Goal: Task Accomplishment & Management: Manage account settings

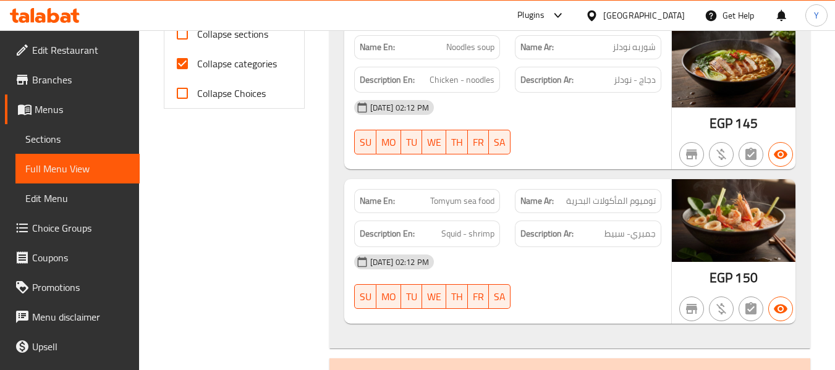
scroll to position [524, 0]
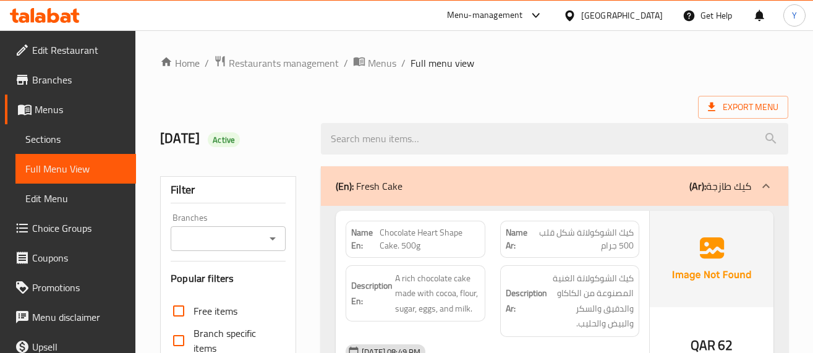
click at [538, 230] on span "كيك الشوكولاتة شكل قلب 500 جرام" at bounding box center [583, 239] width 102 height 26
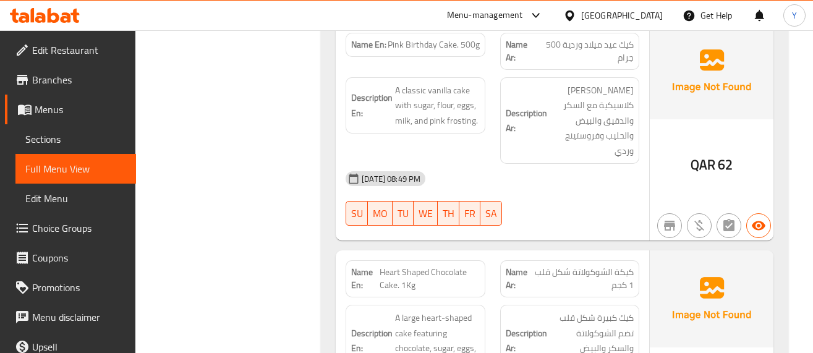
scroll to position [1236, 0]
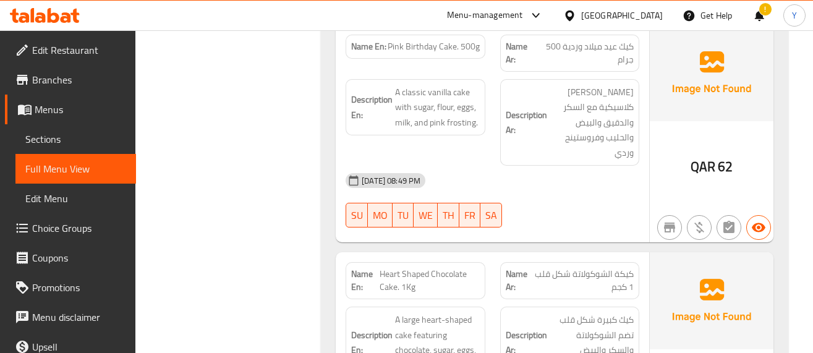
click at [537, 193] on div "[DATE] 08:49 PM" at bounding box center [492, 181] width 308 height 30
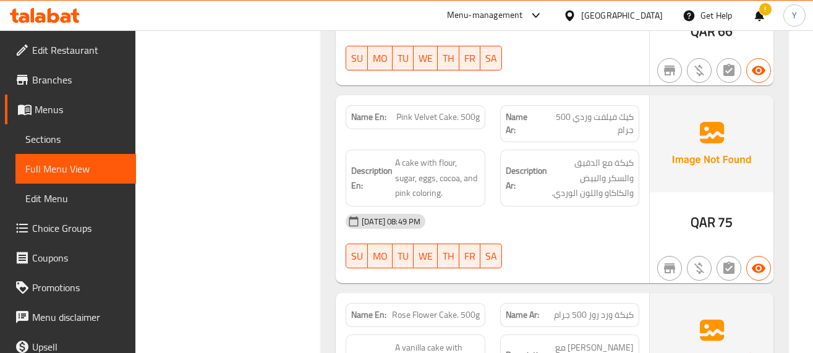
scroll to position [3240, 0]
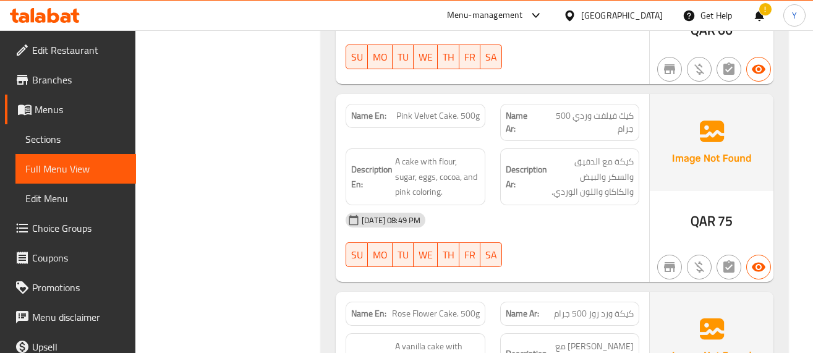
click at [447, 117] on span "Pink Velvet Cake. 500g" at bounding box center [437, 115] width 83 height 13
copy span "Pink Velvet Cake. 500g"
click at [596, 215] on div "[DATE] 08:49 PM" at bounding box center [492, 220] width 308 height 30
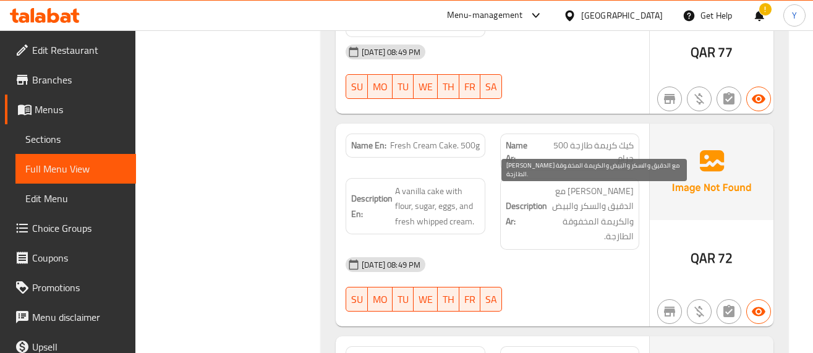
scroll to position [3610, 0]
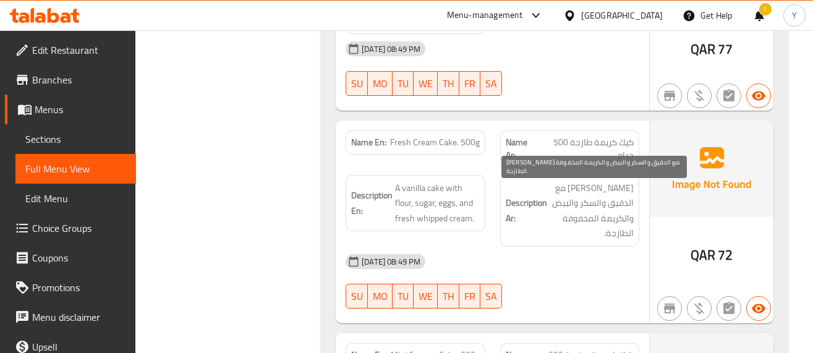
click at [603, 202] on span "[PERSON_NAME] مع الدقيق والسكر والبيض والكريمة المخفوقة الطازجة." at bounding box center [592, 211] width 84 height 61
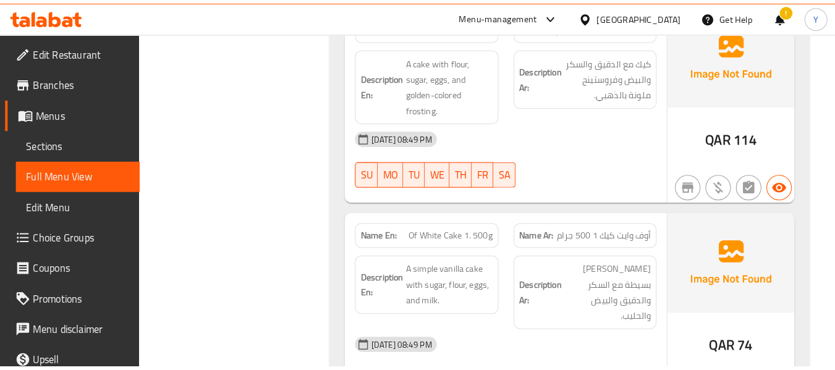
scroll to position [5168, 0]
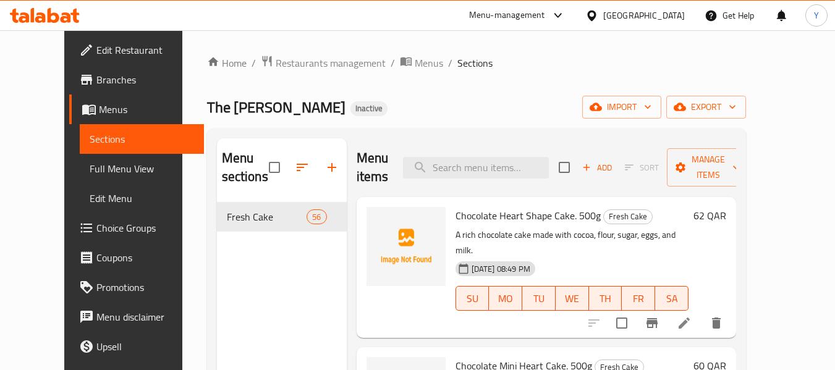
click at [508, 163] on input "search" at bounding box center [476, 168] width 146 height 22
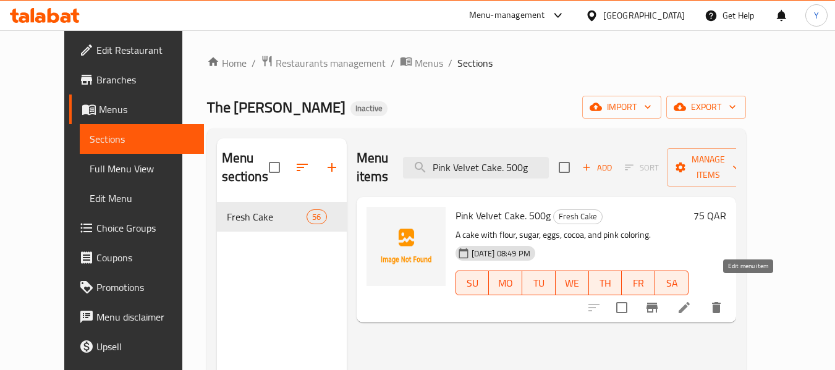
type input "Pink Velvet Cake. 500g"
click at [692, 300] on icon at bounding box center [684, 307] width 15 height 15
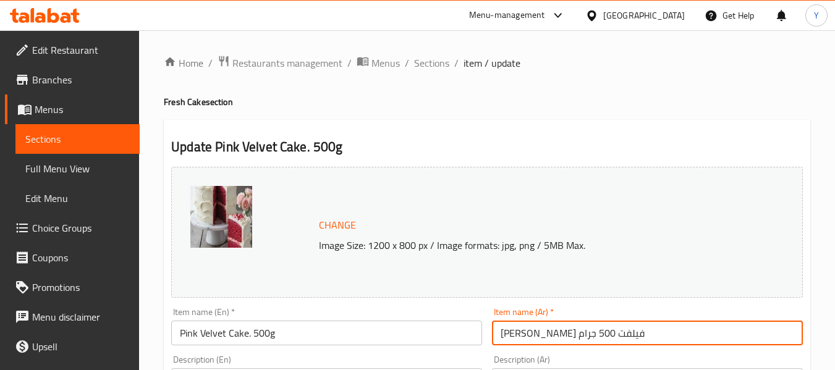
click at [574, 338] on input "كيك ريد فيلفت 500 جرام" at bounding box center [647, 333] width 311 height 25
click at [539, 331] on input "كيك فيلفت 500 جرام" at bounding box center [647, 333] width 311 height 25
type input "كيك فيلفت وردية 500 جرام"
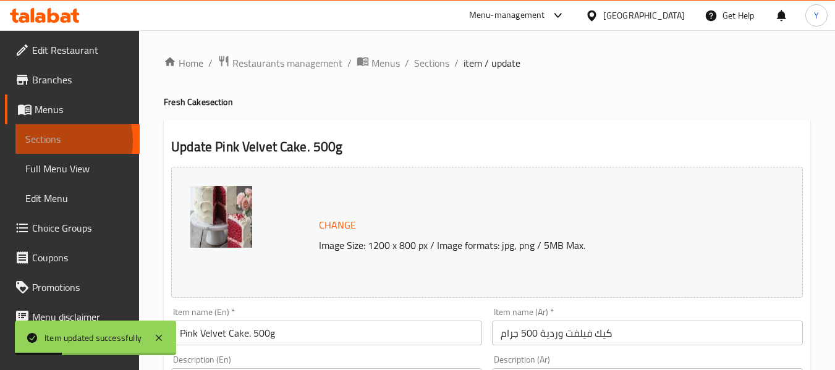
click at [58, 141] on span "Sections" at bounding box center [77, 139] width 104 height 15
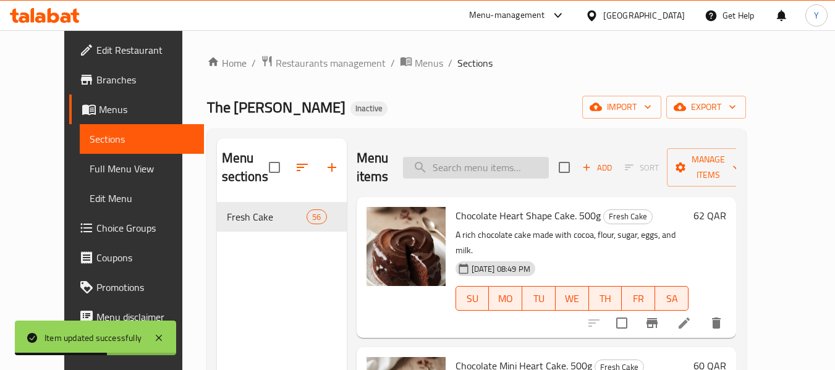
click at [508, 173] on input "search" at bounding box center [476, 168] width 146 height 22
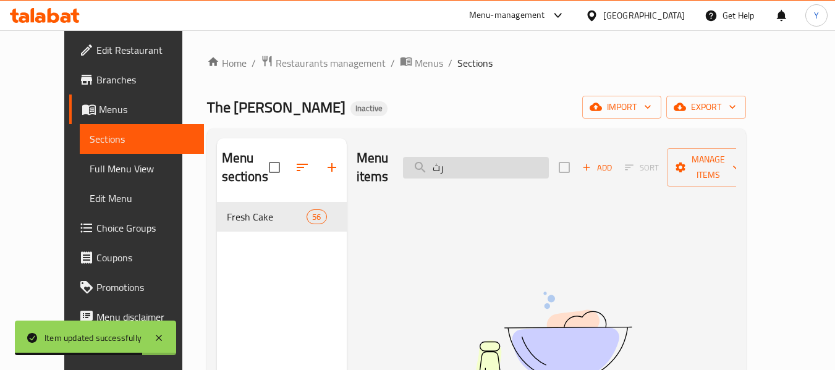
type input "ر"
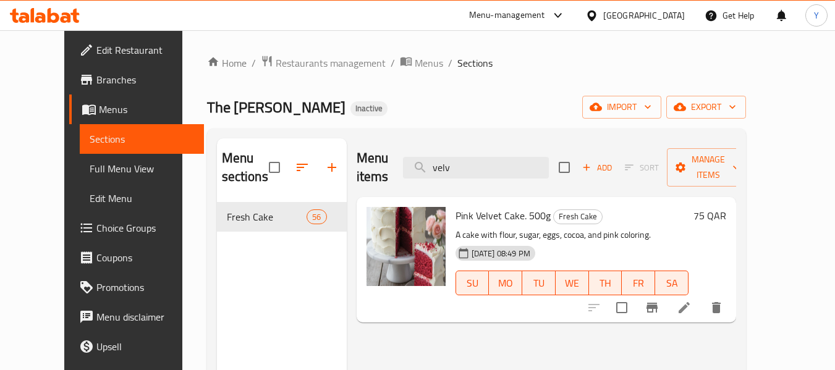
click at [577, 138] on div "Menu items velv Add Sort Manage items" at bounding box center [547, 167] width 380 height 59
click at [474, 161] on input "velv" at bounding box center [476, 168] width 146 height 22
paste input "Mini Heart Cake 2. 500g"
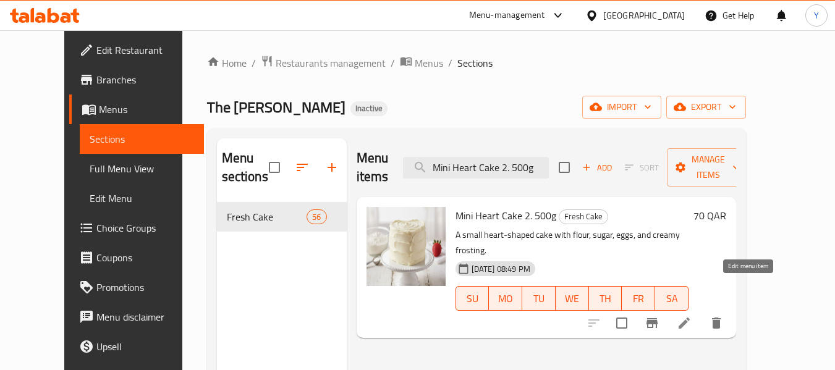
type input "Mini Heart Cake 2. 500g"
click at [690, 318] on icon at bounding box center [684, 323] width 11 height 11
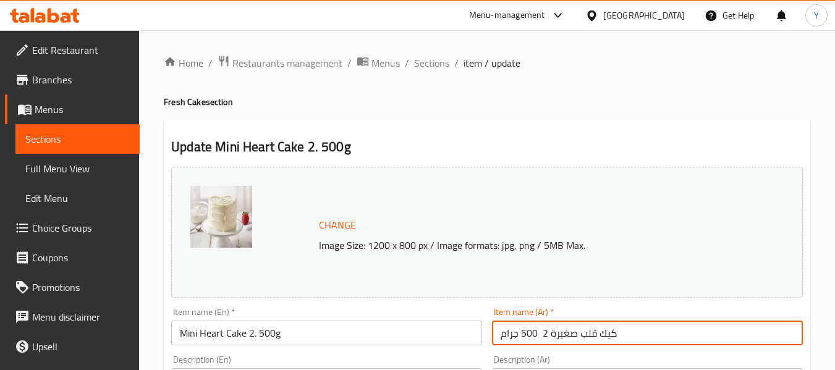
drag, startPoint x: 546, startPoint y: 334, endPoint x: 519, endPoint y: 328, distance: 28.0
click at [519, 328] on input "كيك قلب صغيرة 2 500 جرام" at bounding box center [647, 333] width 311 height 25
type input "كيك قلب صغيرة 2.500 جرام"
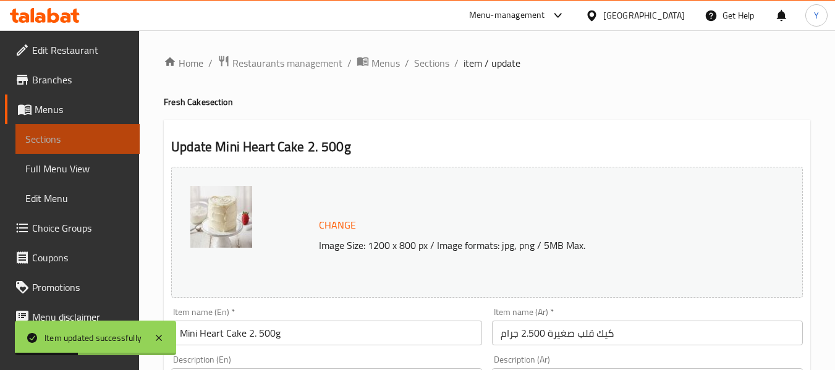
click at [78, 136] on span "Sections" at bounding box center [77, 139] width 104 height 15
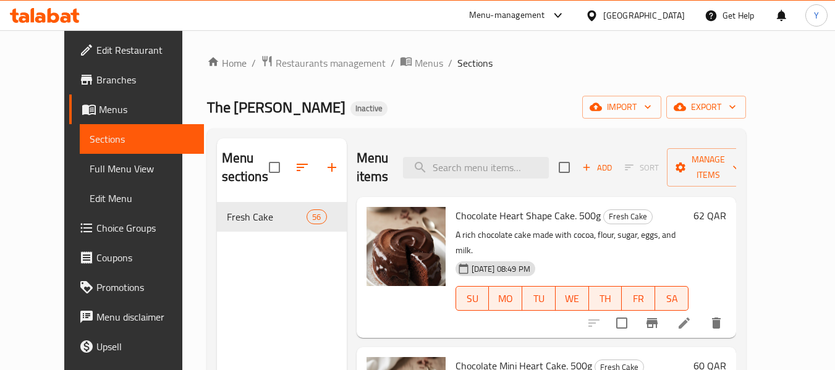
click at [552, 91] on div "Home / Restaurants management / Menus / Sections The Jannat Bakery Inactive imp…" at bounding box center [476, 304] width 539 height 498
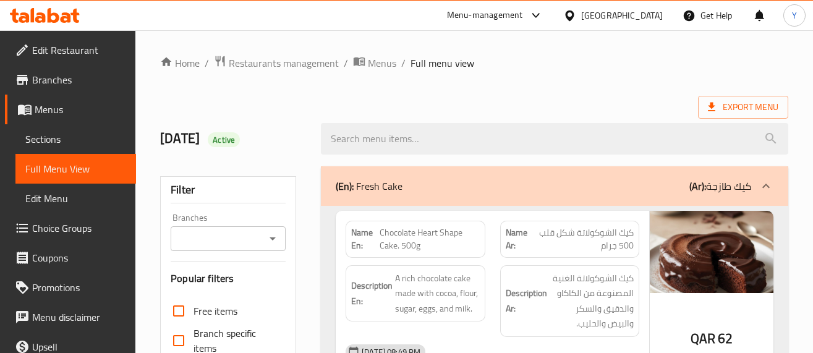
scroll to position [5376, 0]
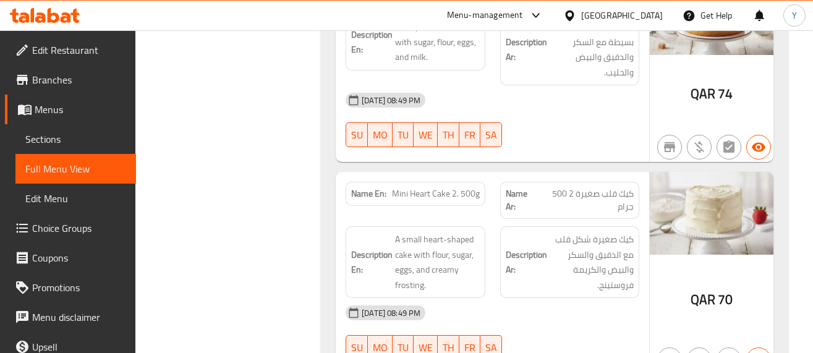
click at [461, 187] on span "Mini Heart Cake 2. 500g" at bounding box center [436, 193] width 88 height 13
copy span "Mini Heart Cake 2. 500g"
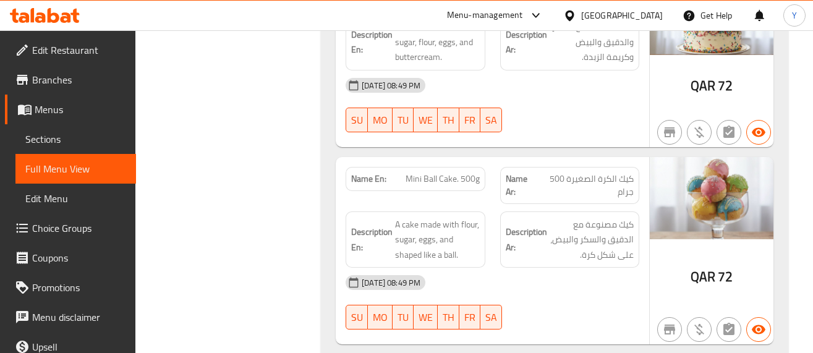
scroll to position [7032, 0]
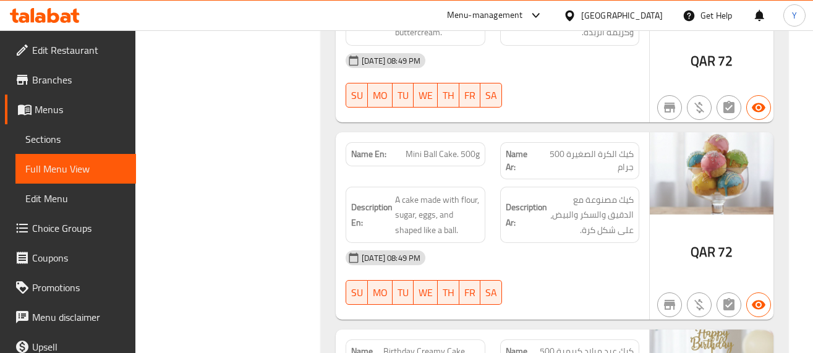
click at [683, 227] on div "QAR 72" at bounding box center [712, 226] width 124 height 188
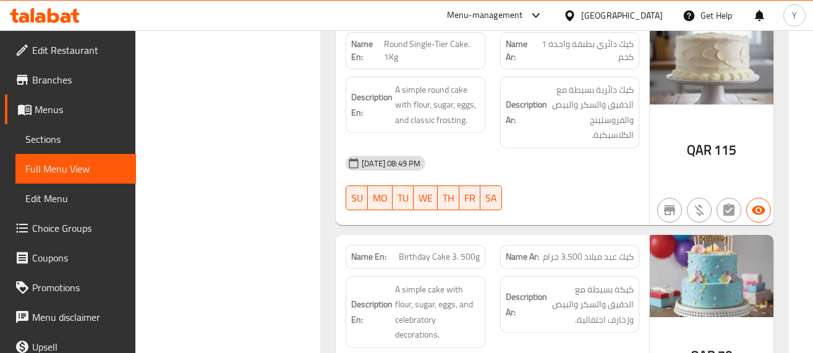
scroll to position [8170, 0]
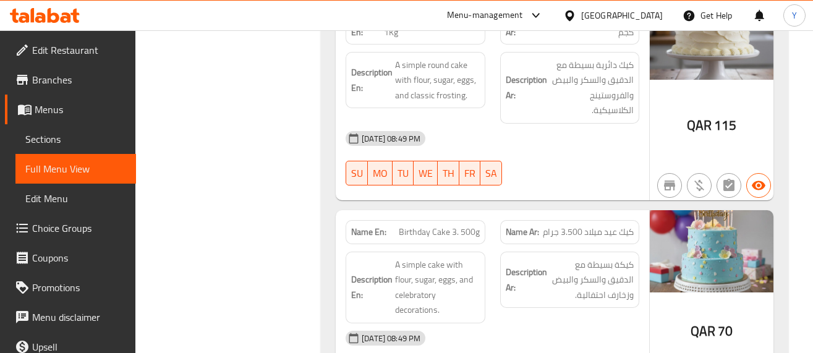
click at [729, 215] on img at bounding box center [712, 251] width 124 height 82
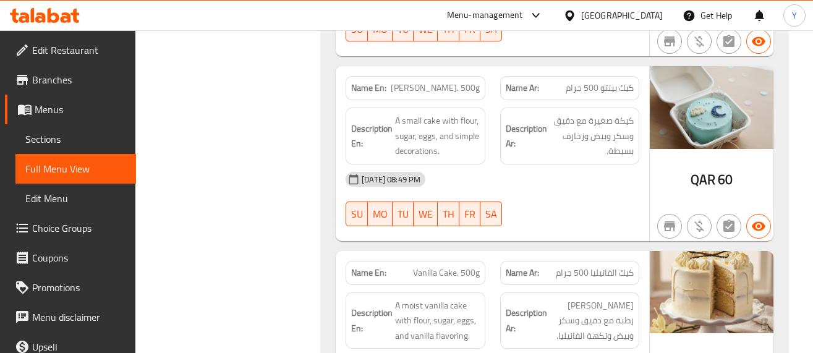
scroll to position [10420, 0]
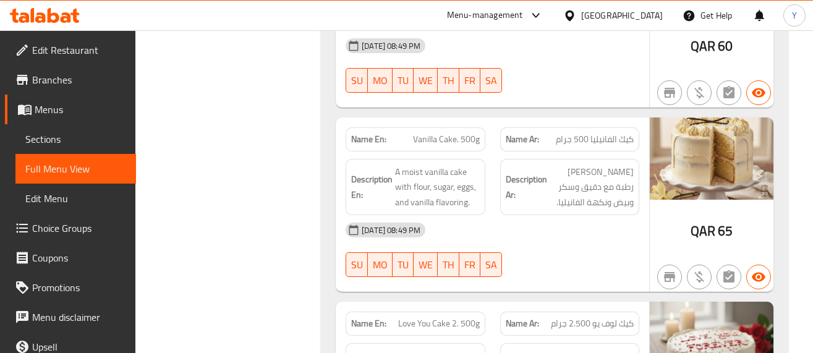
click at [632, 223] on div "06-10-2025 08:49 PM SU MO TU WE TH FR SA" at bounding box center [492, 249] width 308 height 69
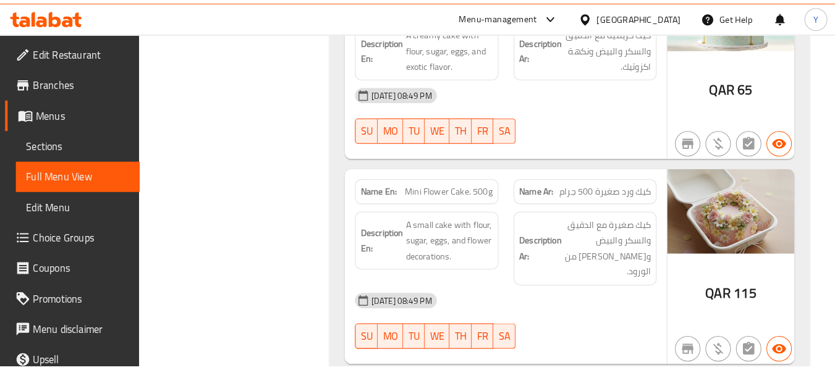
scroll to position [10749, 0]
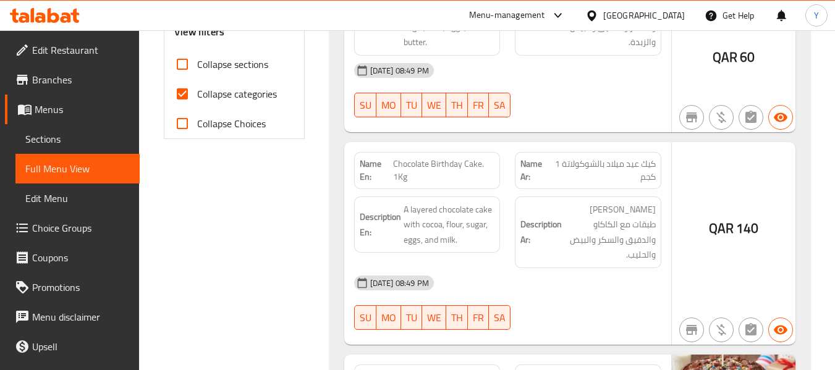
scroll to position [415, 0]
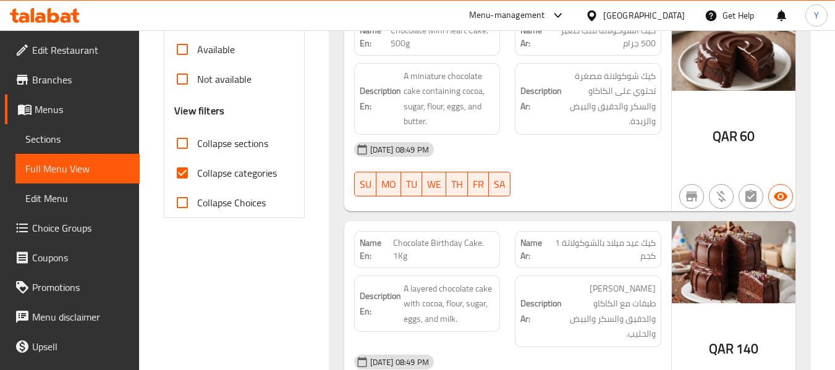
click at [190, 172] on input "Collapse categories" at bounding box center [183, 173] width 30 height 30
checkbox input "false"
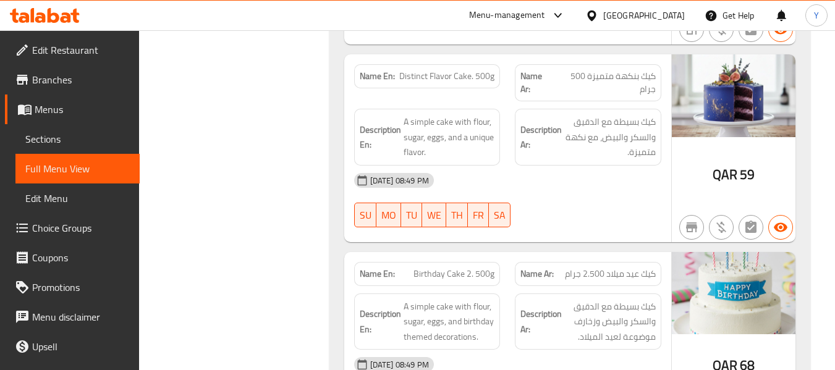
scroll to position [10165, 0]
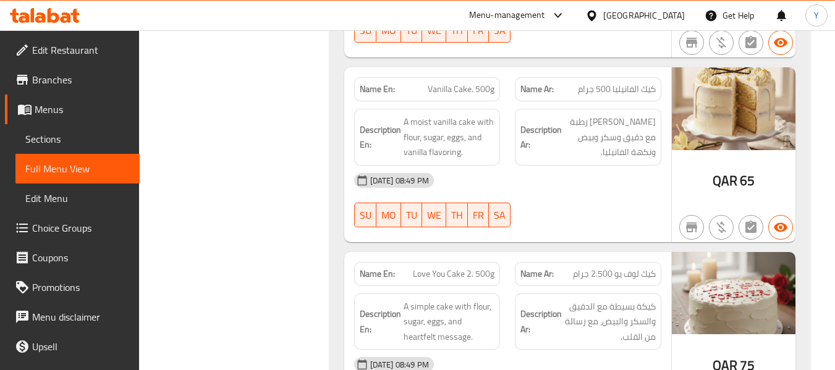
click at [420, 262] on div "Name En: Love You Cake 2. 500g" at bounding box center [427, 274] width 147 height 24
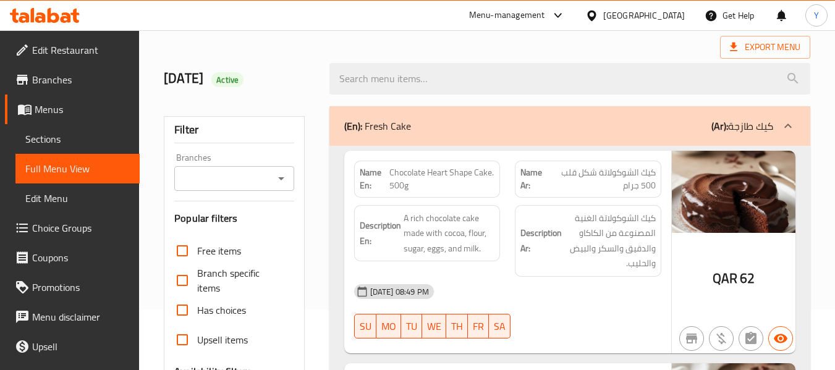
scroll to position [1751, 0]
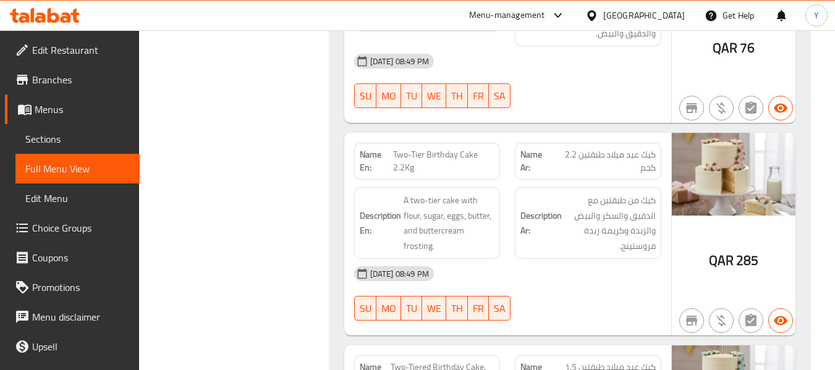
click at [399, 148] on span "Two-Tier Birthday Cake 2.2Kg" at bounding box center [444, 161] width 102 height 26
copy span "Two-Tier Birthday Cake 2.2Kg"
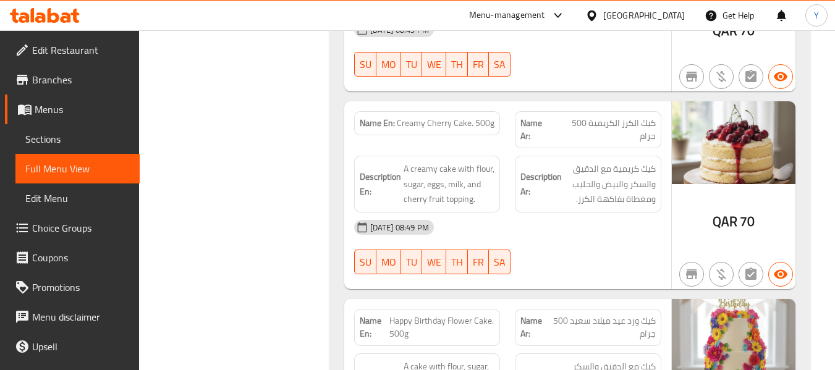
scroll to position [6197, 0]
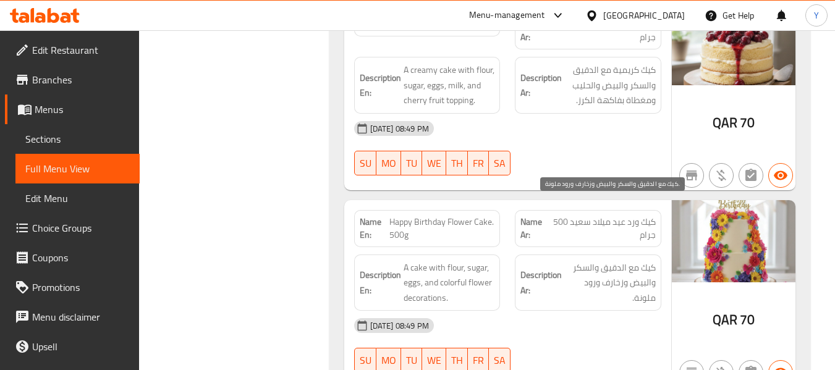
click at [624, 260] on span "كيك مع الدقيق والسكر والبيض وزخارف ورود ملونة." at bounding box center [609, 283] width 91 height 46
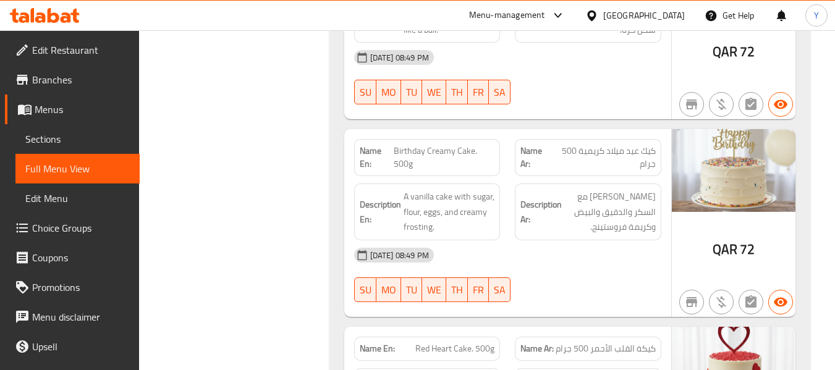
scroll to position [7136, 0]
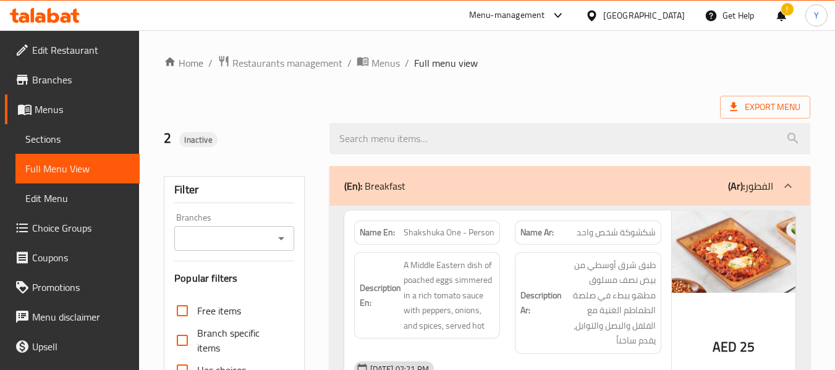
scroll to position [23079, 0]
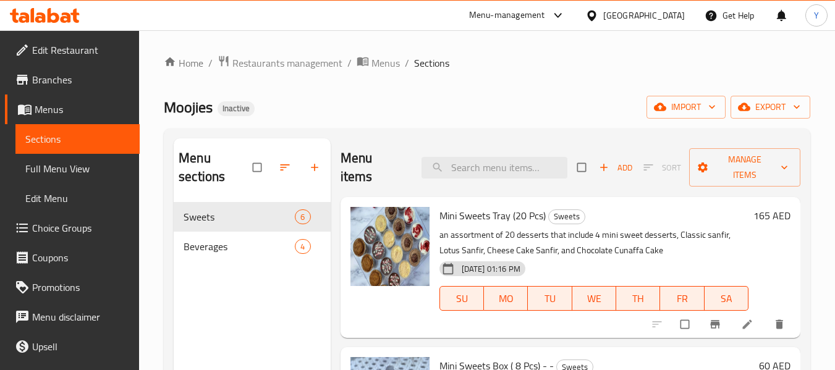
click at [632, 23] on div "[GEOGRAPHIC_DATA]" at bounding box center [635, 16] width 119 height 30
click at [634, 14] on div "[GEOGRAPHIC_DATA]" at bounding box center [644, 16] width 82 height 14
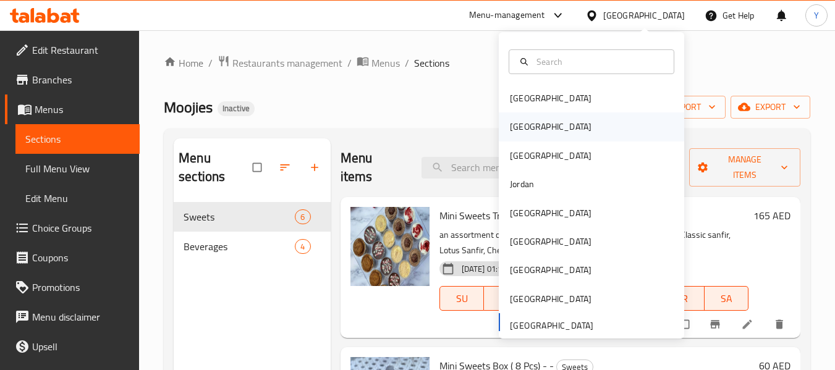
click at [573, 127] on div "[GEOGRAPHIC_DATA]" at bounding box center [591, 127] width 185 height 28
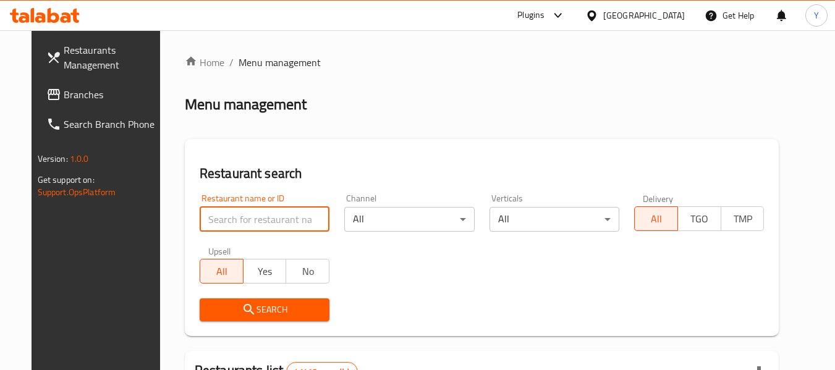
click at [281, 214] on input "search" at bounding box center [265, 219] width 130 height 25
paste input "Sushi Point"
type input "Sushi Point"
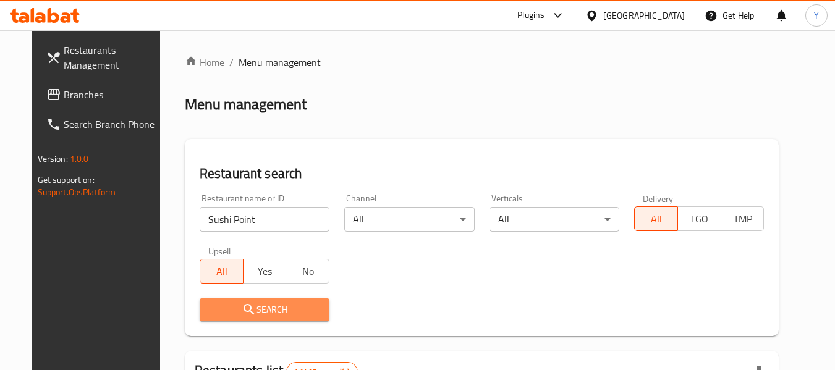
click at [252, 305] on span "Search" at bounding box center [265, 309] width 110 height 15
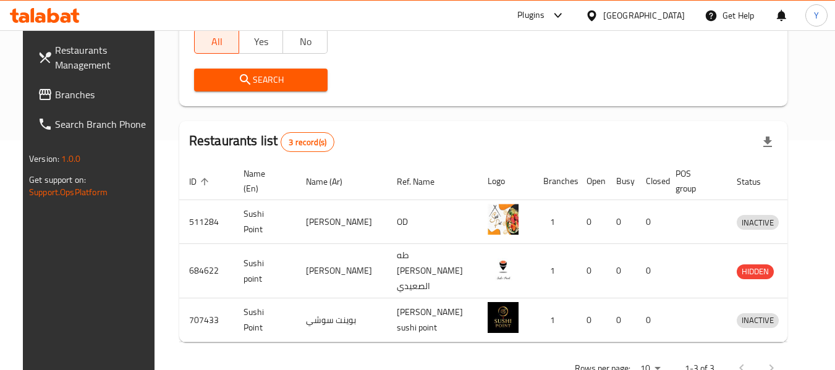
scroll to position [258, 0]
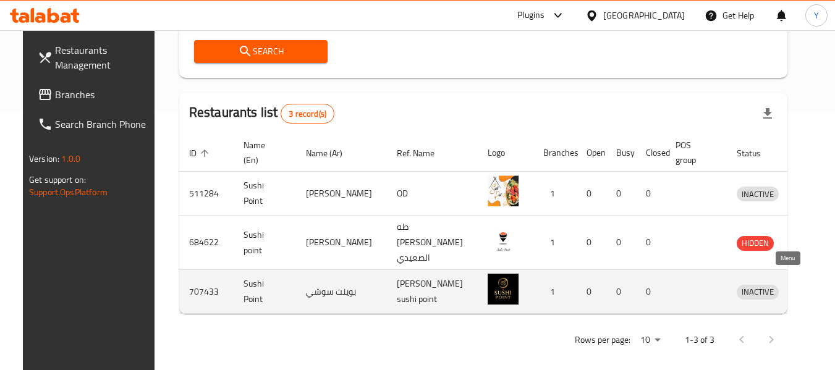
click at [804, 284] on icon "enhanced table" at bounding box center [811, 291] width 15 height 15
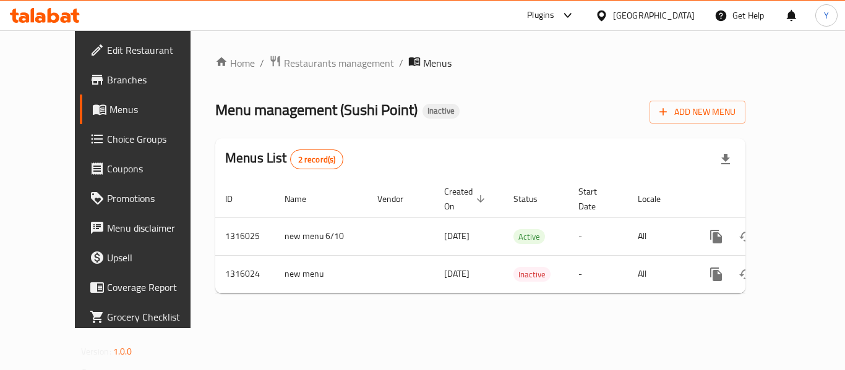
click at [107, 83] on span "Branches" at bounding box center [156, 79] width 99 height 15
